Goal: Task Accomplishment & Management: Manage account settings

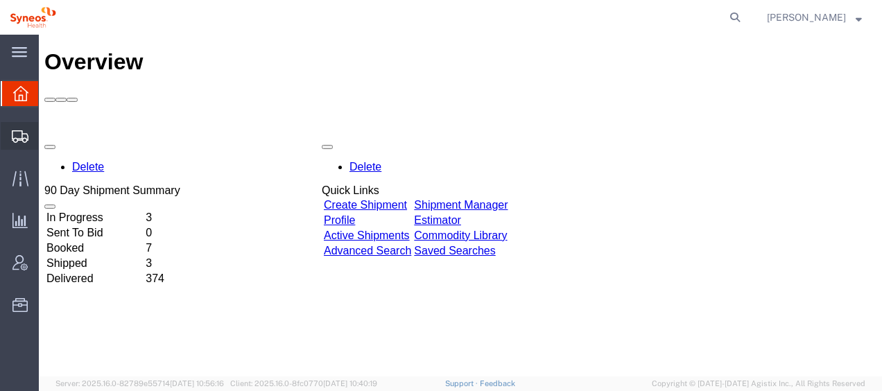
click at [0, 0] on span "Shipment Manager" at bounding box center [0, 0] width 0 height 0
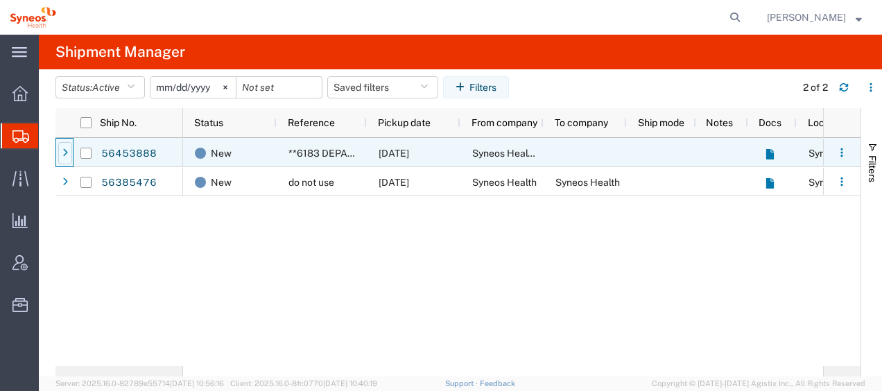
click at [64, 155] on icon at bounding box center [65, 153] width 6 height 10
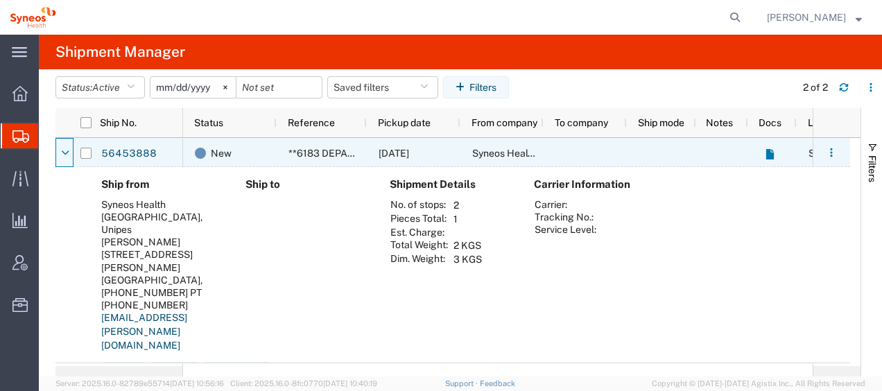
click at [64, 155] on icon at bounding box center [65, 153] width 8 height 10
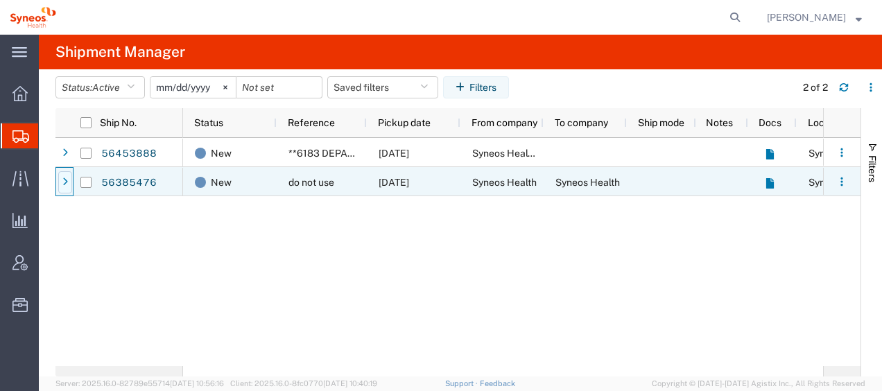
click at [67, 185] on icon at bounding box center [65, 182] width 6 height 10
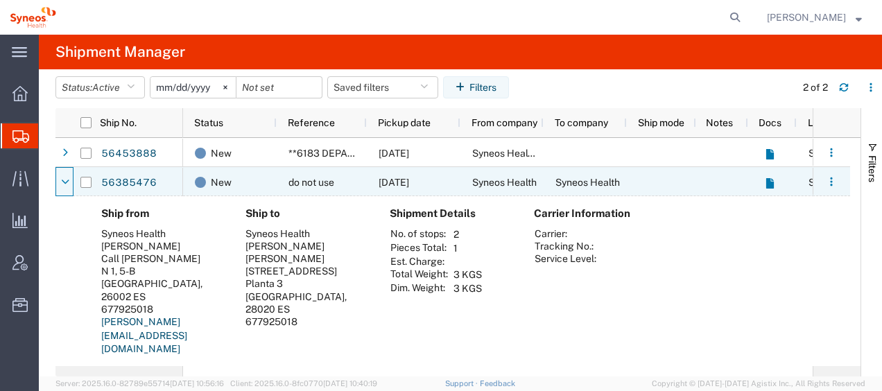
click at [67, 185] on icon at bounding box center [65, 182] width 8 height 10
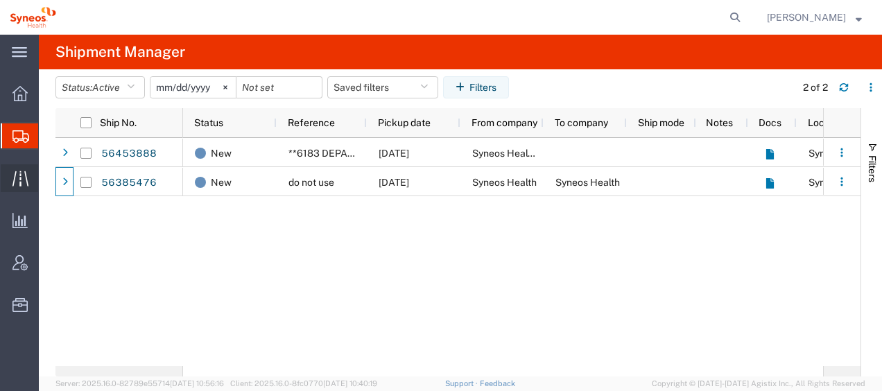
click at [48, 179] on span "Traffic" at bounding box center [43, 178] width 10 height 28
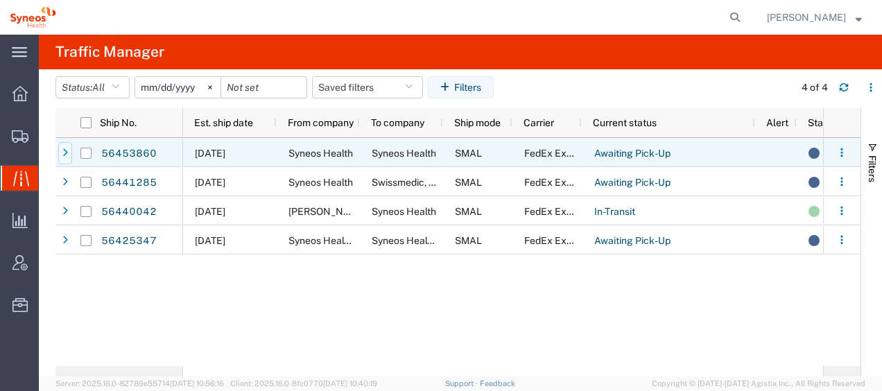
click at [67, 152] on icon at bounding box center [65, 153] width 6 height 10
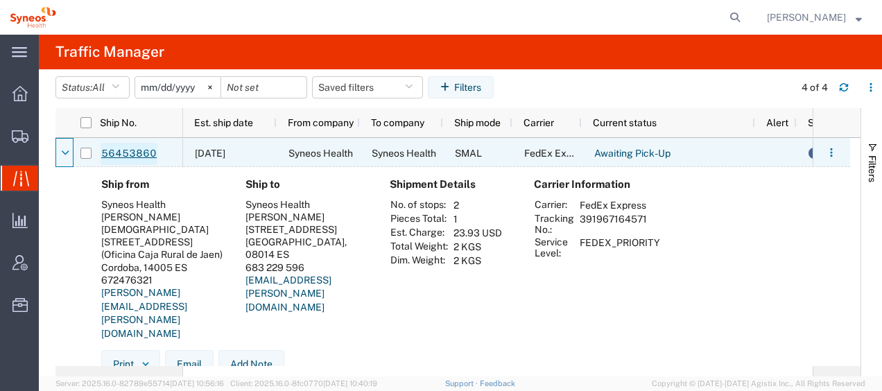
click at [134, 148] on link "56453860" at bounding box center [128, 154] width 57 height 22
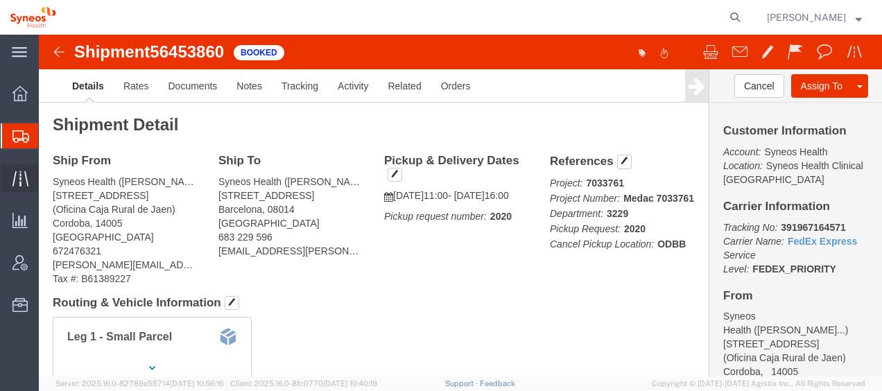
click at [48, 176] on span "Traffic" at bounding box center [43, 178] width 10 height 28
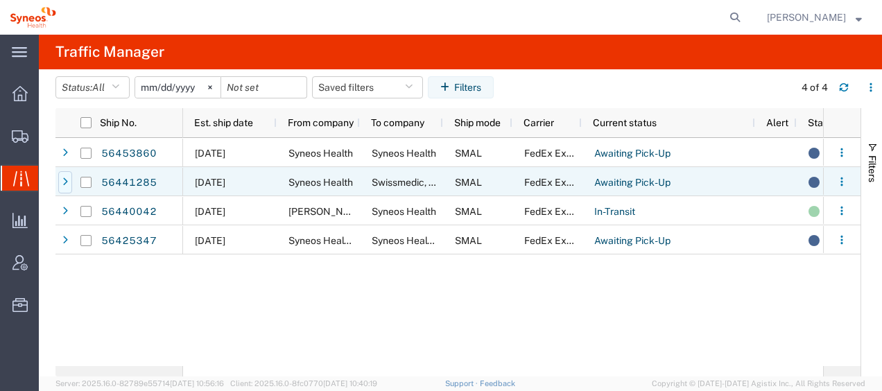
click at [68, 183] on div at bounding box center [65, 182] width 14 height 22
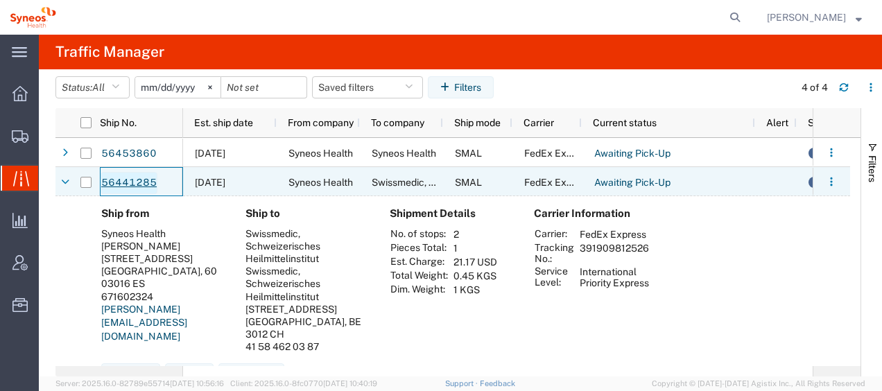
click at [128, 179] on link "56441285" at bounding box center [128, 183] width 57 height 22
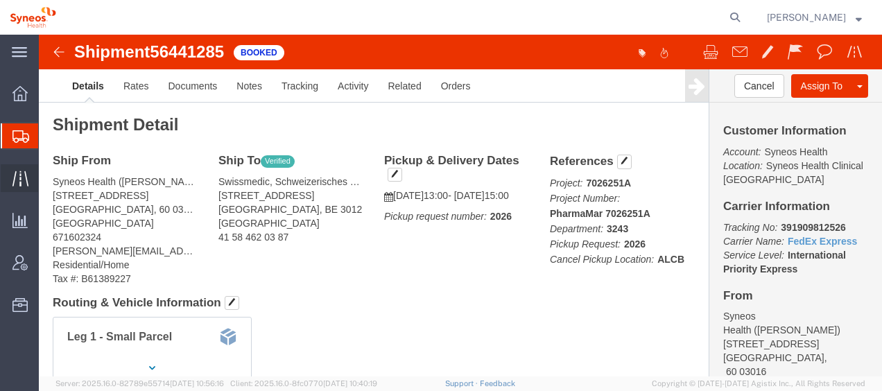
click at [48, 178] on span "Traffic" at bounding box center [43, 178] width 10 height 28
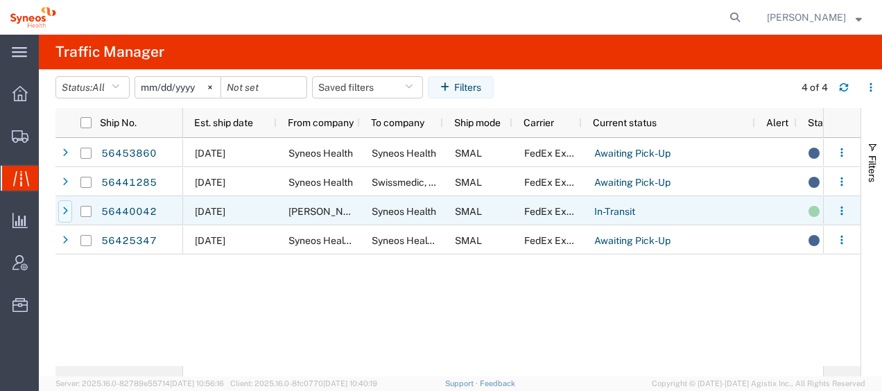
click at [64, 208] on icon at bounding box center [65, 212] width 6 height 10
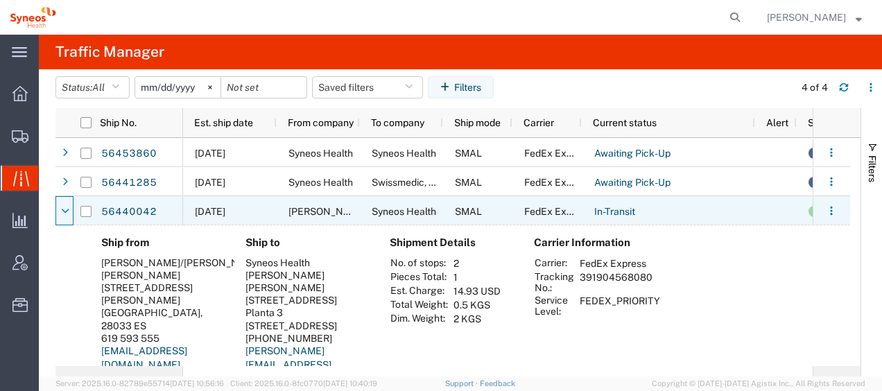
click at [64, 208] on icon at bounding box center [65, 212] width 8 height 10
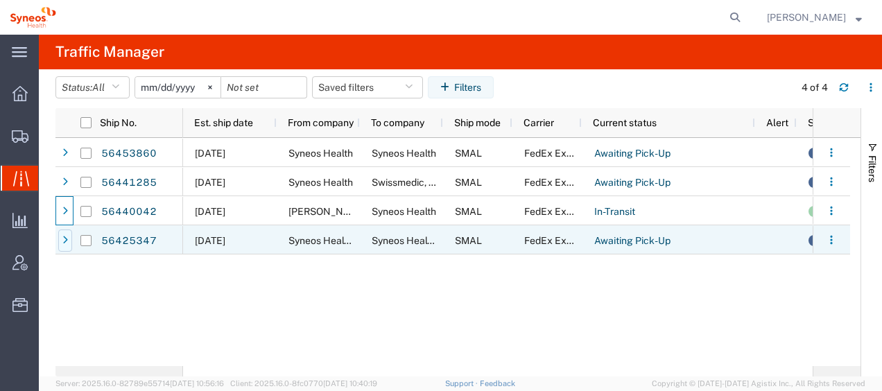
click at [64, 240] on icon at bounding box center [65, 241] width 6 height 10
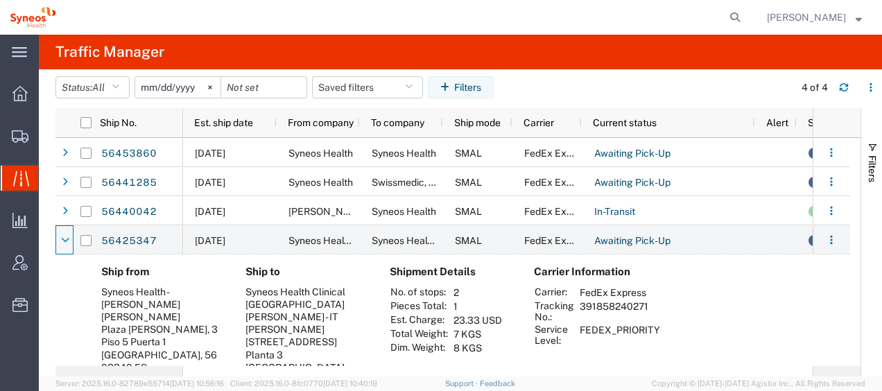
scroll to position [69, 0]
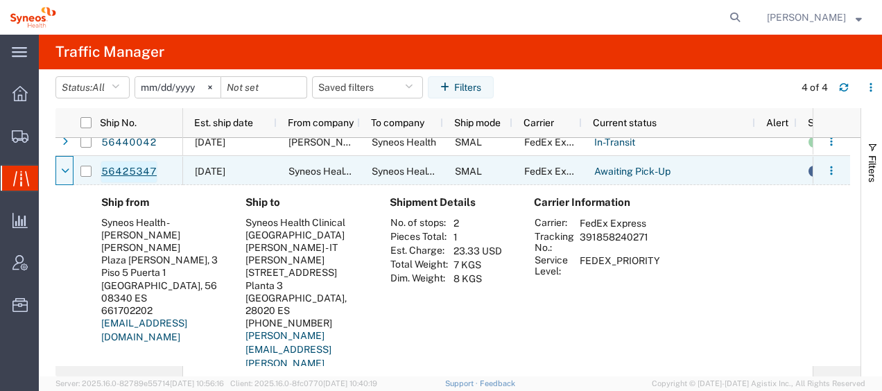
click at [143, 170] on link "56425347" at bounding box center [128, 172] width 57 height 22
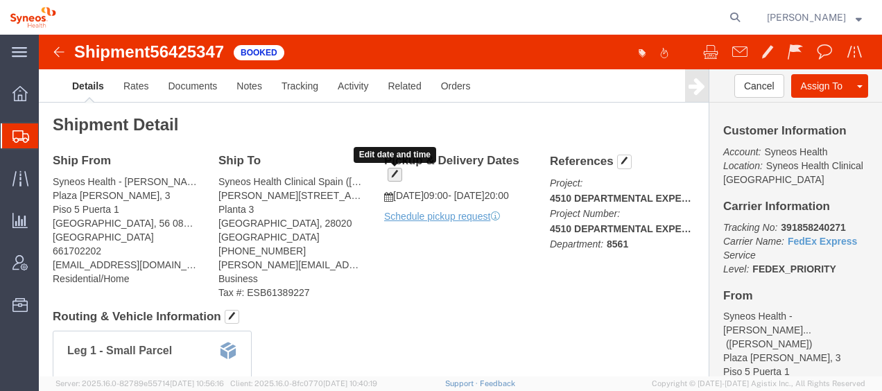
click span "button"
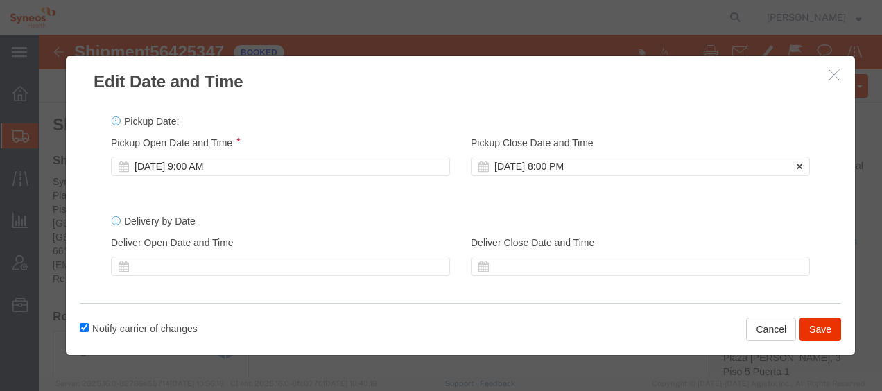
click div "[DATE] 8:00 PM"
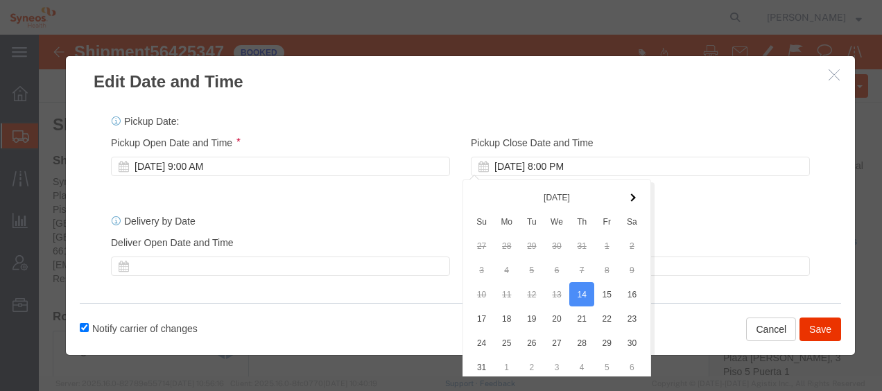
scroll to position [63, 0]
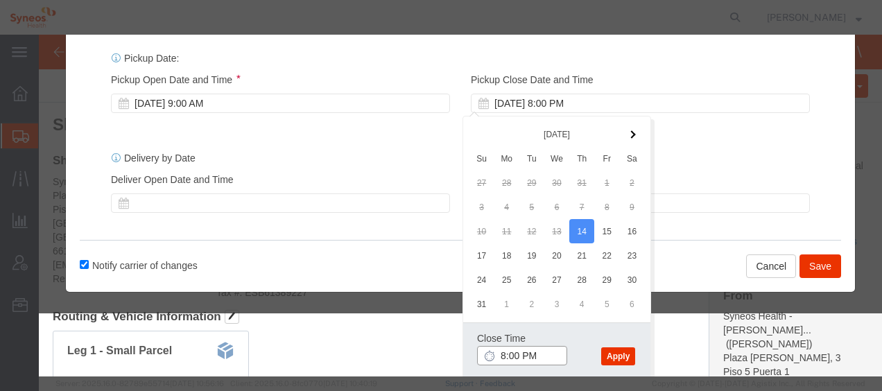
type input "3:00 PM"
click button "Apply"
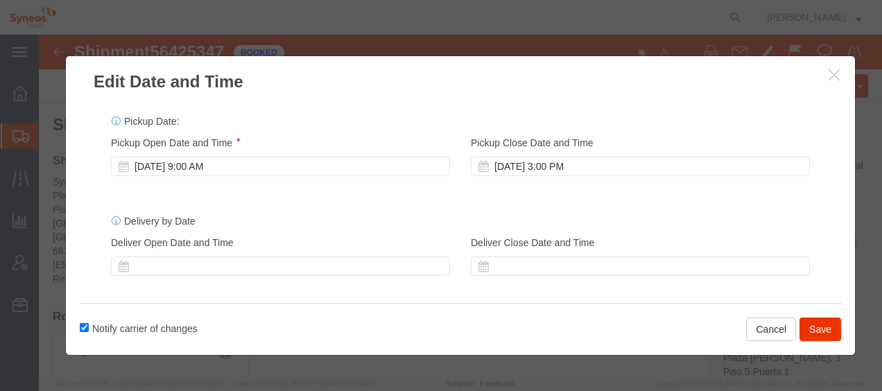
scroll to position [0, 0]
click button "Save"
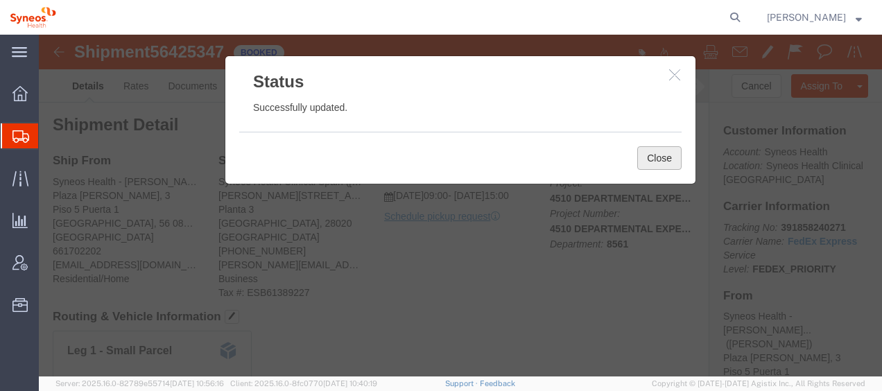
click button "Close"
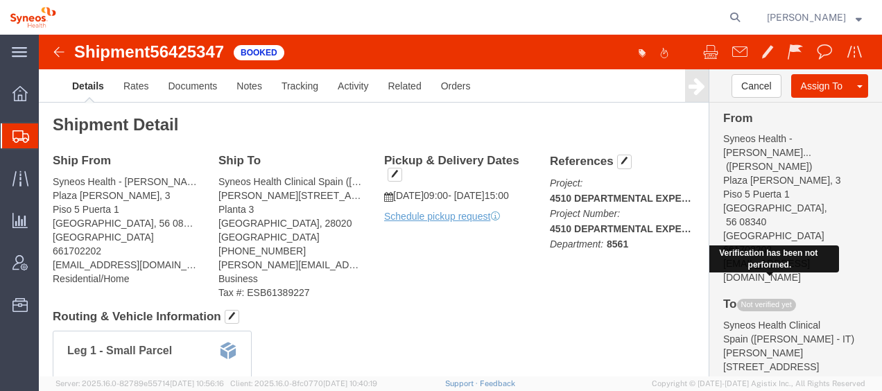
scroll to position [277, 0]
